Goal: Information Seeking & Learning: Learn about a topic

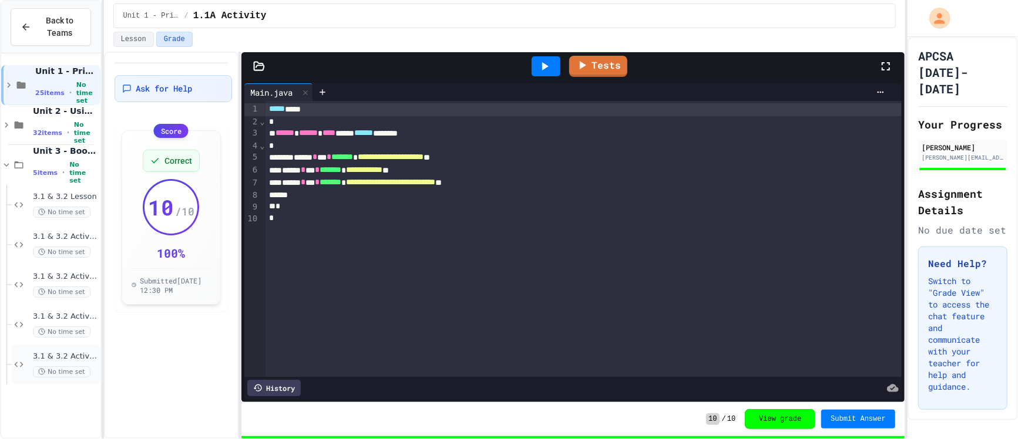
click at [60, 356] on span "3.1 & 3.2 Activity D" at bounding box center [65, 357] width 65 height 10
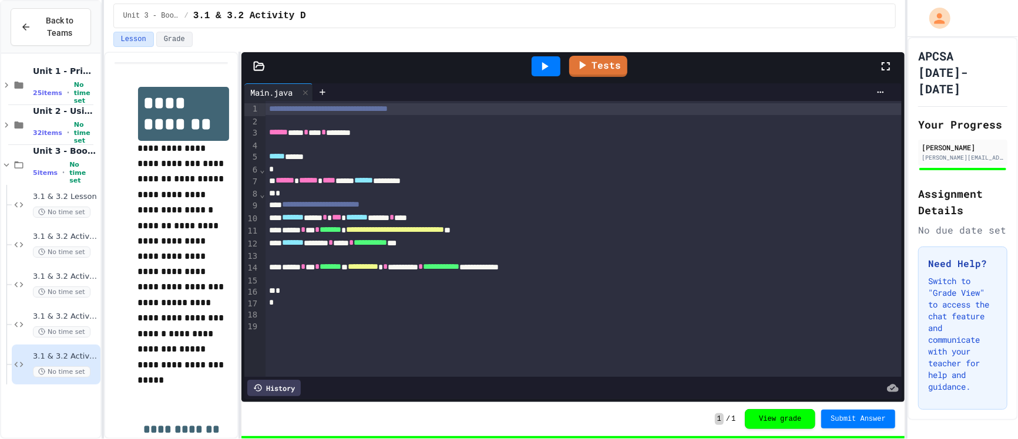
click at [545, 55] on div at bounding box center [546, 66] width 41 height 32
click at [547, 62] on icon at bounding box center [544, 66] width 14 height 14
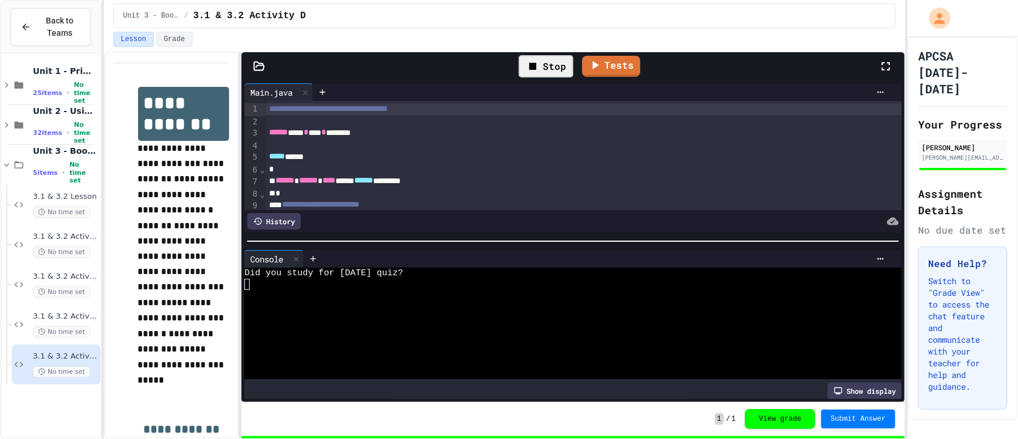
click at [332, 317] on div at bounding box center [566, 317] width 645 height 11
click at [78, 281] on span "3.1 & 3.2 Activity B" at bounding box center [65, 277] width 65 height 10
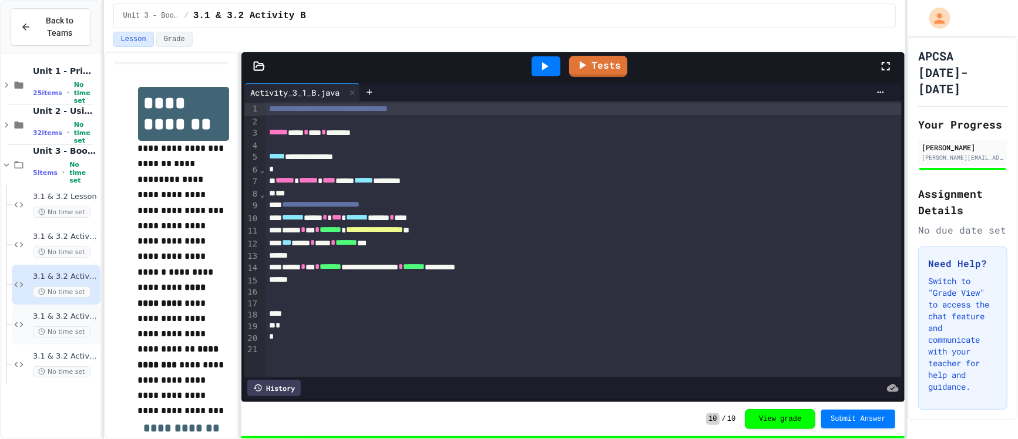
click at [73, 312] on span "3.1 & 3.2 Activity C" at bounding box center [65, 317] width 65 height 10
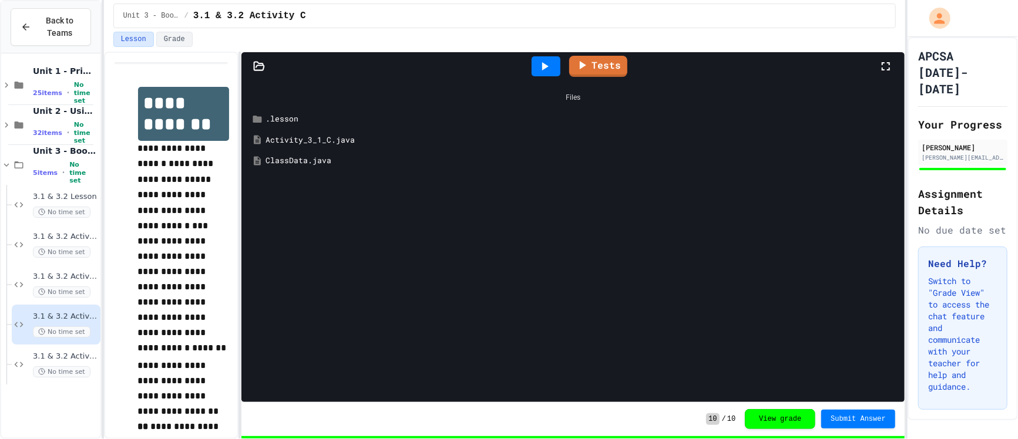
click at [553, 70] on div at bounding box center [545, 66] width 29 height 20
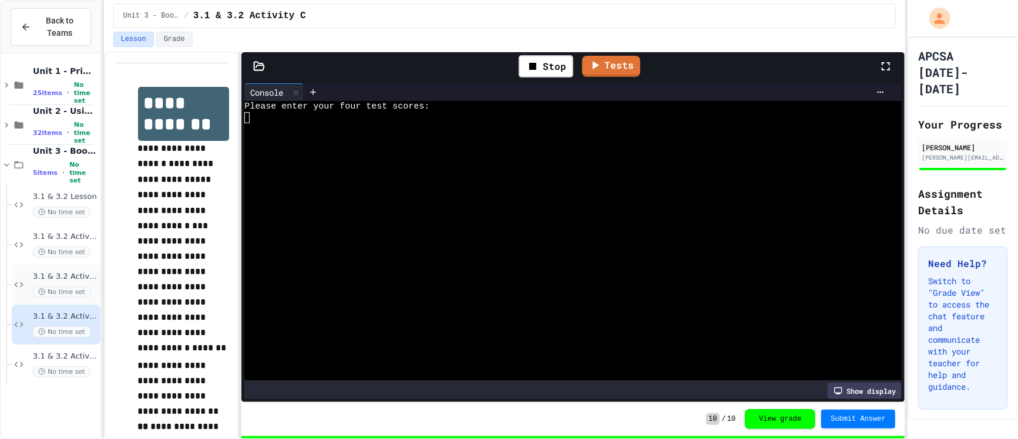
click at [80, 273] on span "3.1 & 3.2 Activity B" at bounding box center [65, 277] width 65 height 10
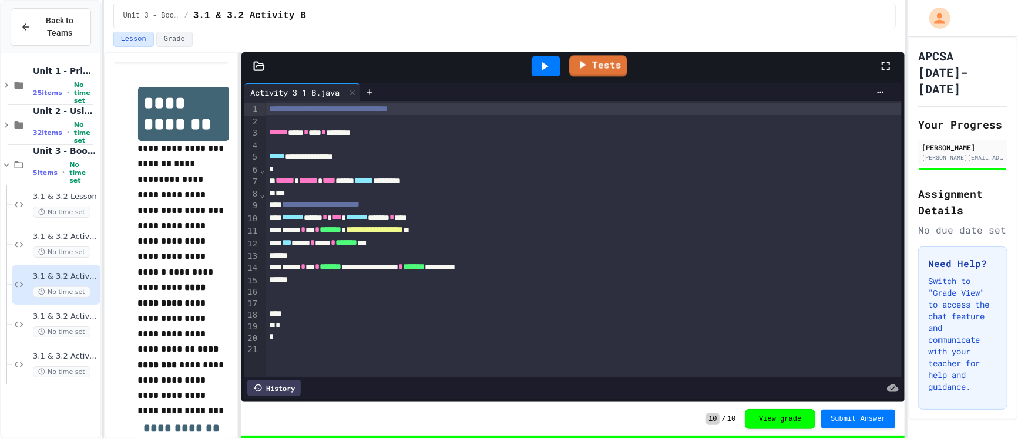
click at [544, 61] on icon at bounding box center [544, 66] width 14 height 14
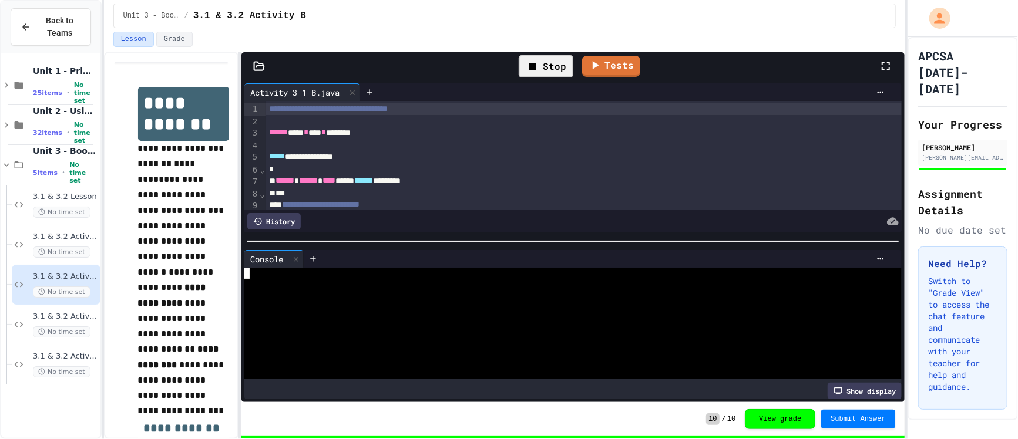
click at [382, 307] on div at bounding box center [566, 306] width 645 height 11
click at [62, 362] on div "3.1 & 3.2 Activity D No time set" at bounding box center [65, 365] width 65 height 26
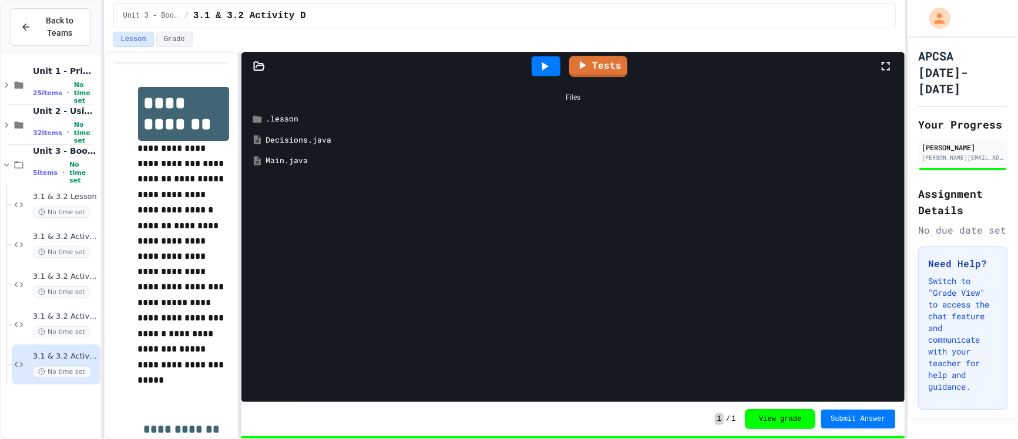
click at [553, 69] on div at bounding box center [545, 66] width 29 height 20
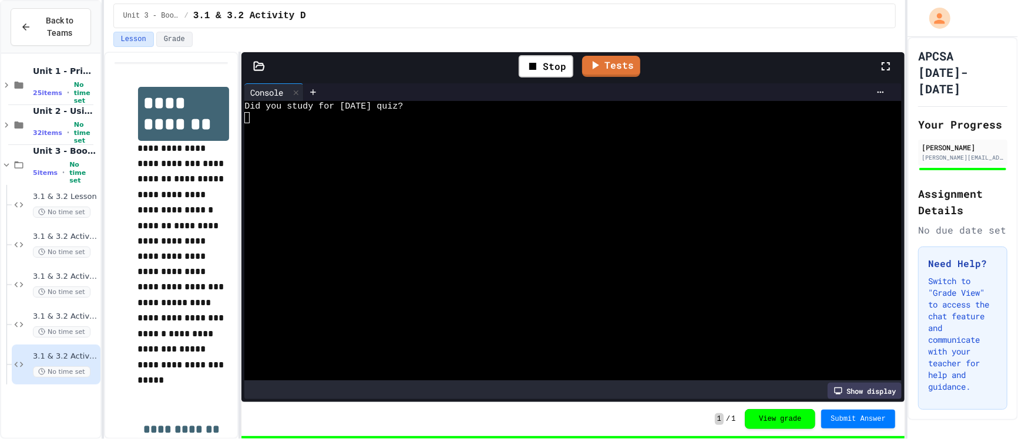
click at [408, 180] on div at bounding box center [566, 184] width 645 height 11
click at [409, 181] on div at bounding box center [566, 184] width 645 height 11
click at [534, 75] on div at bounding box center [545, 66] width 29 height 20
click at [426, 138] on div at bounding box center [566, 139] width 645 height 11
click at [413, 129] on div at bounding box center [566, 128] width 645 height 11
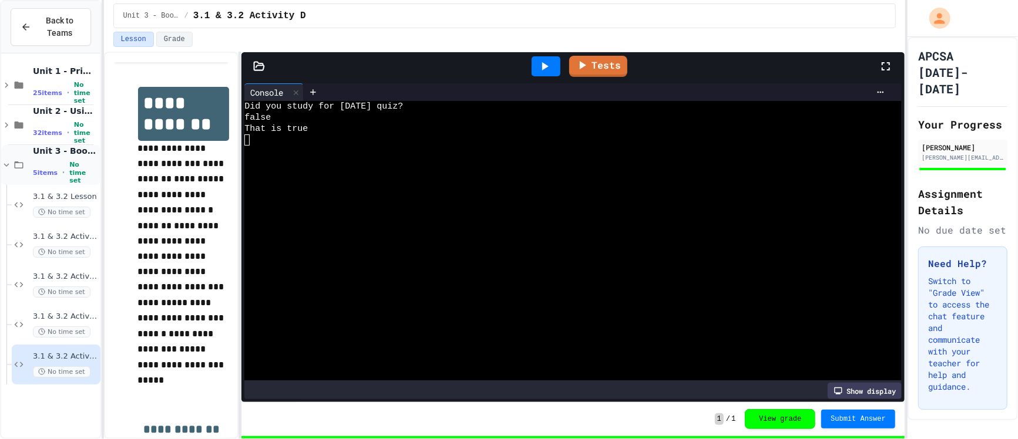
click at [62, 160] on div "Unit 3 - Boolean Expressions 5 items • No time set" at bounding box center [65, 165] width 65 height 39
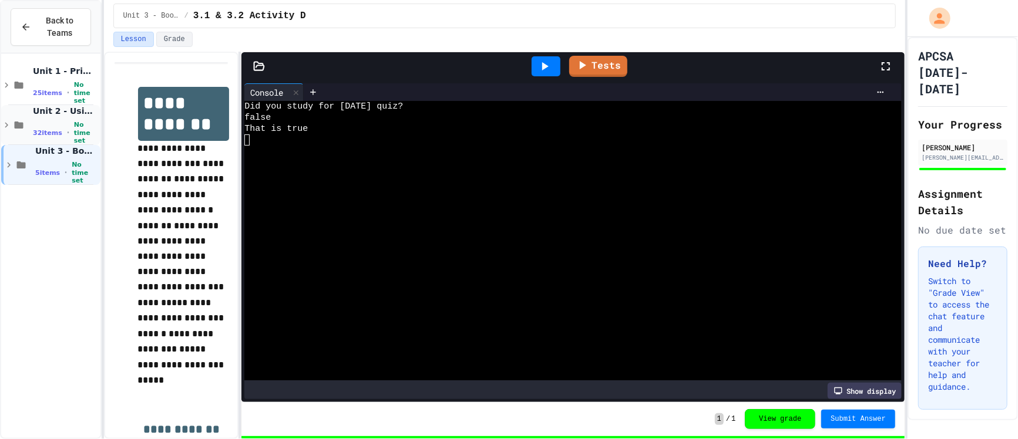
click at [60, 126] on div "32 items • No time set" at bounding box center [65, 132] width 65 height 23
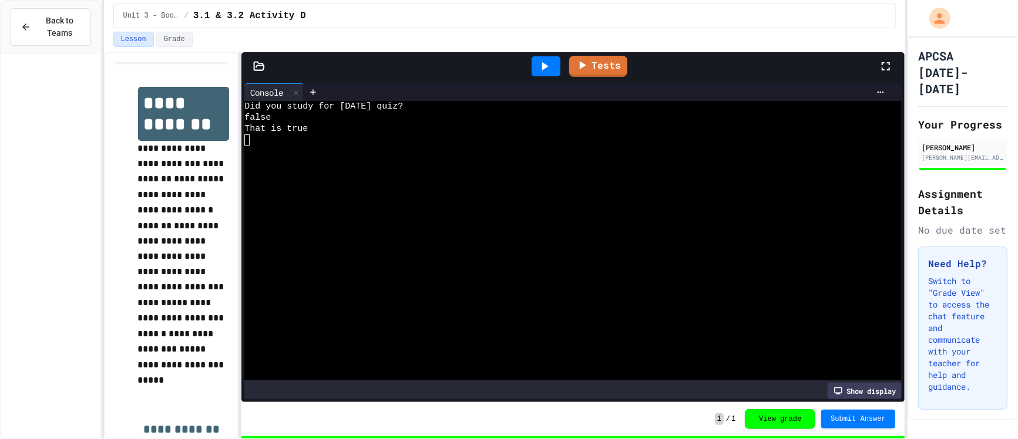
scroll to position [1035, 0]
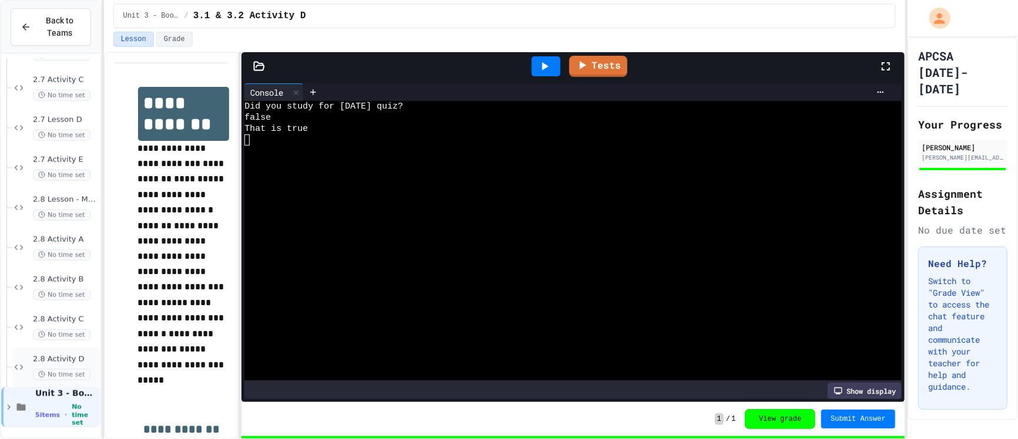
click at [46, 351] on div "2.8 Activity D No time set" at bounding box center [56, 368] width 89 height 40
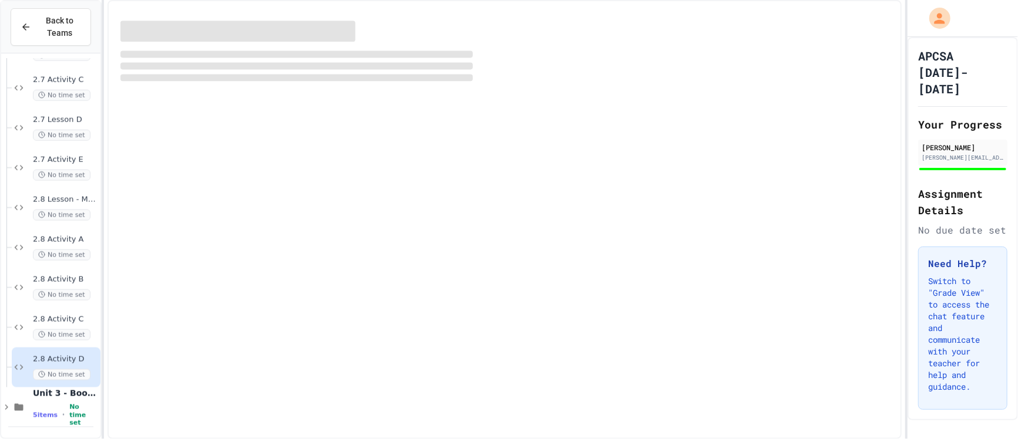
scroll to position [1021, 0]
